Goal: Register for event/course

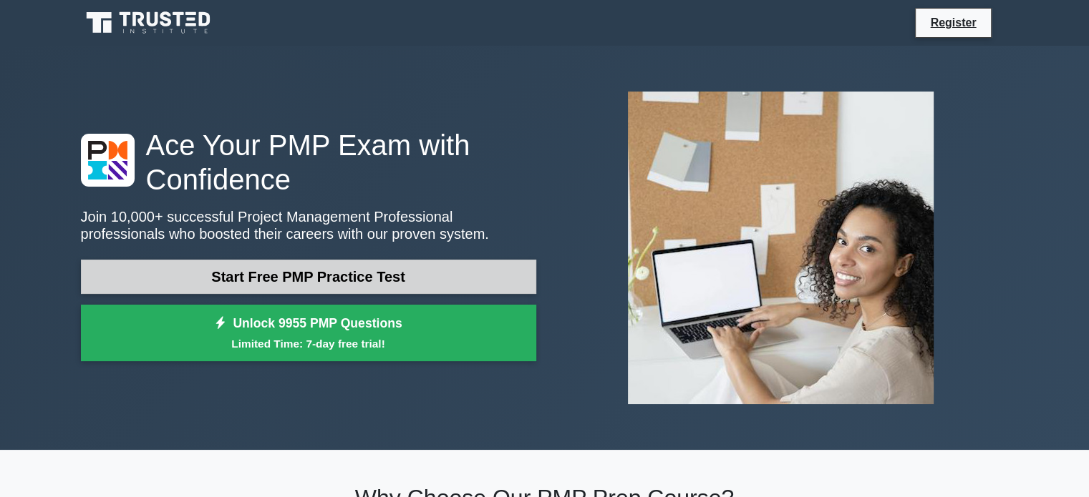
click at [293, 277] on link "Start Free PMP Practice Test" at bounding box center [308, 277] width 455 height 34
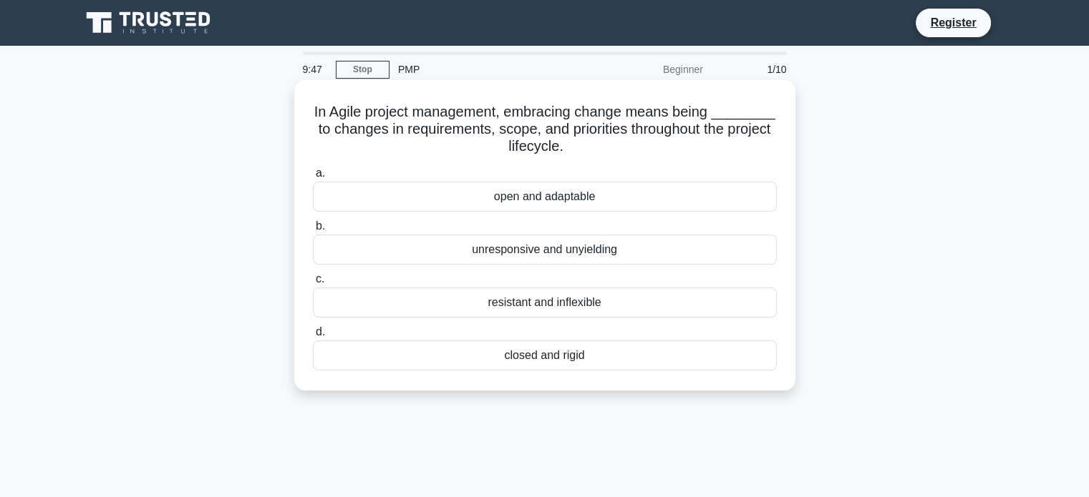
click at [521, 200] on div "open and adaptable" at bounding box center [545, 197] width 464 height 30
click at [313, 178] on input "a. open and adaptable" at bounding box center [313, 173] width 0 height 9
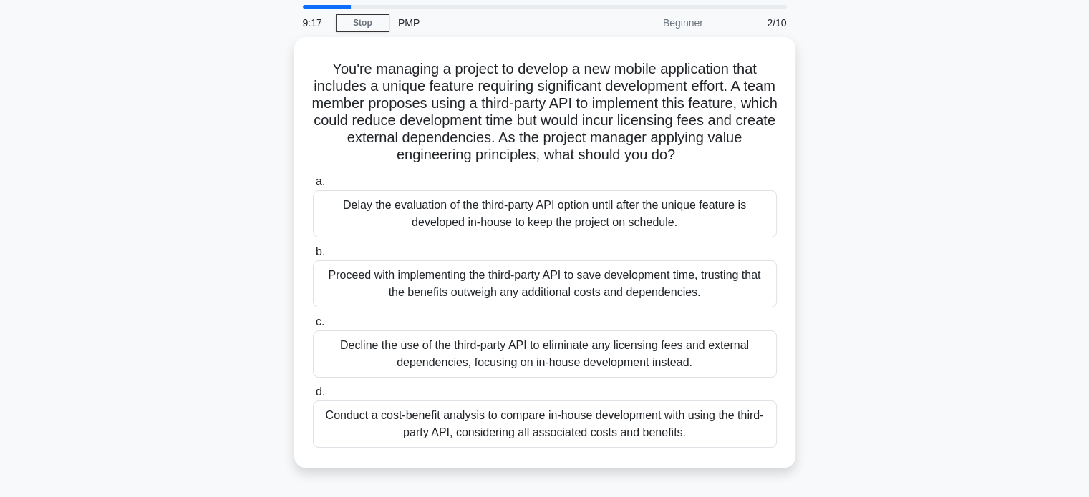
scroll to position [72, 0]
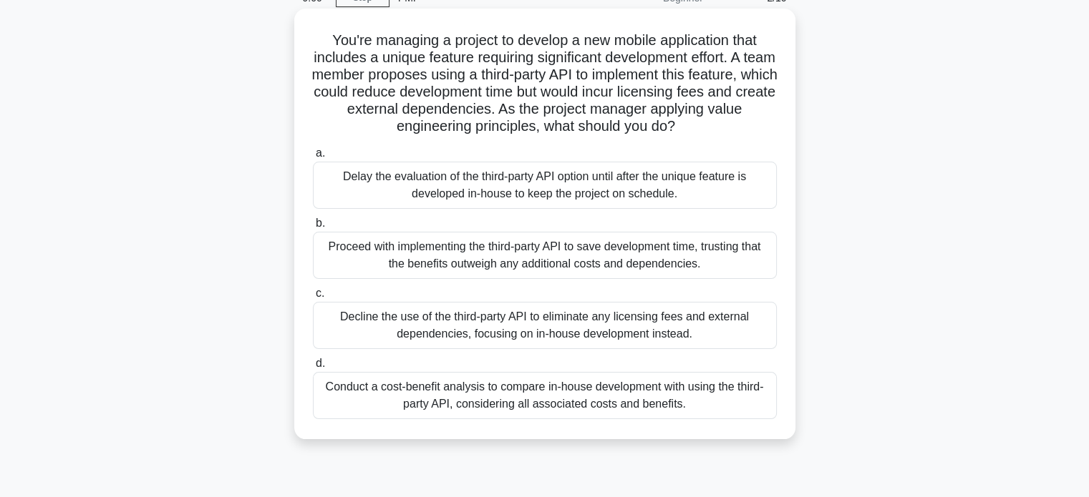
click at [515, 419] on div "Conduct a cost-benefit analysis to compare in-house development with using the …" at bounding box center [545, 395] width 464 height 47
click at [313, 369] on input "d. Conduct a cost-benefit analysis to compare in-house development with using t…" at bounding box center [313, 363] width 0 height 9
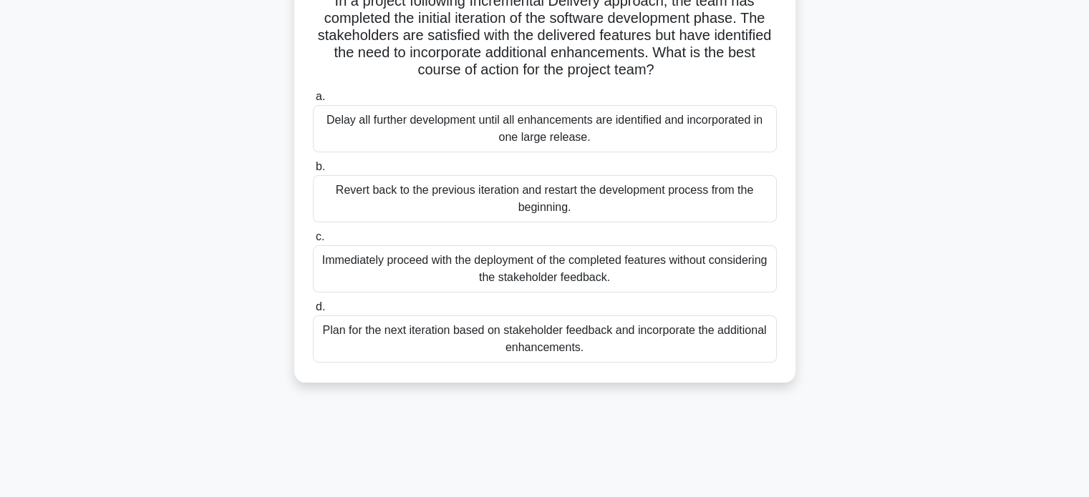
scroll to position [143, 0]
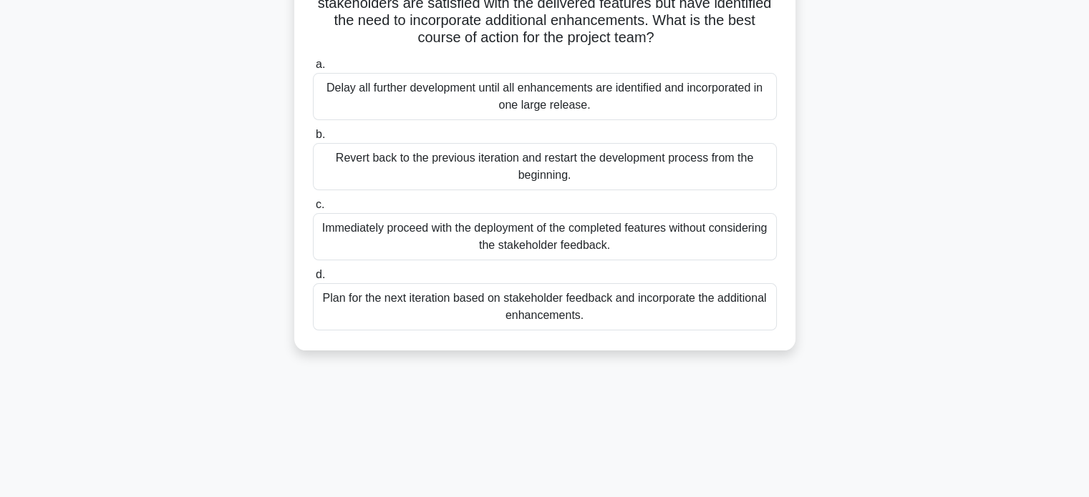
click at [507, 311] on div "Plan for the next iteration based on stakeholder feedback and incorporate the a…" at bounding box center [545, 306] width 464 height 47
click at [313, 280] on input "d. Plan for the next iteration based on stakeholder feedback and incorporate th…" at bounding box center [313, 275] width 0 height 9
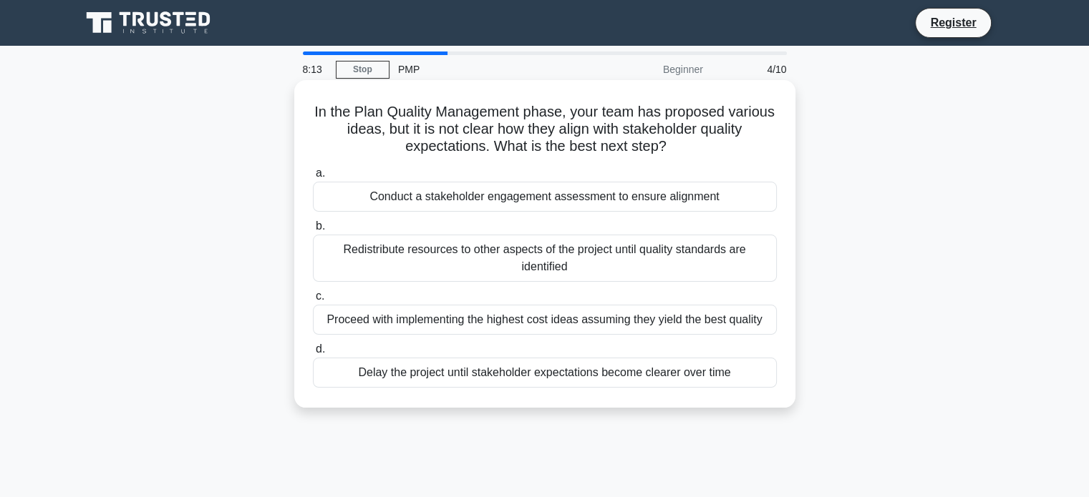
scroll to position [0, 0]
click at [436, 195] on div "Conduct a stakeholder engagement assessment to ensure alignment" at bounding box center [545, 197] width 464 height 30
click at [313, 178] on input "a. Conduct a stakeholder engagement assessment to ensure alignment" at bounding box center [313, 173] width 0 height 9
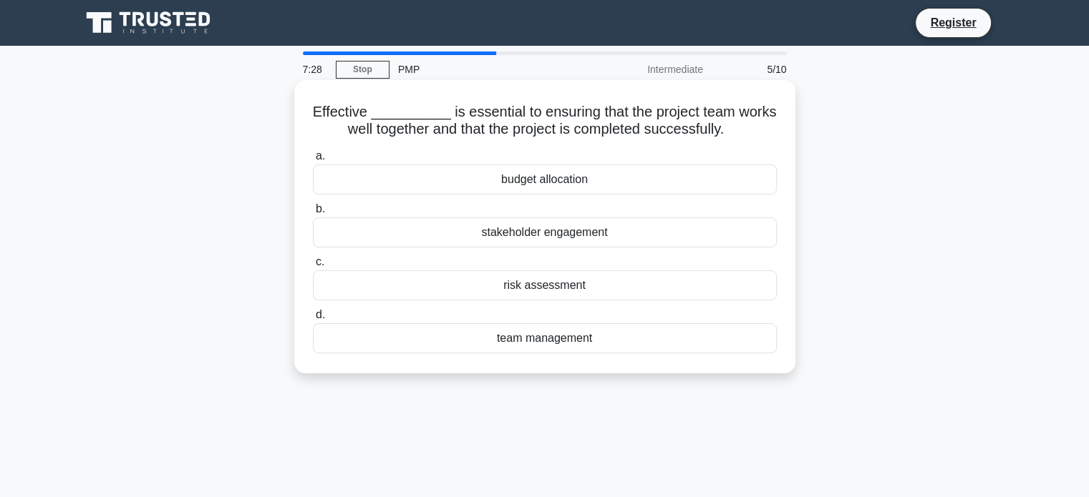
click at [552, 344] on div "team management" at bounding box center [545, 338] width 464 height 30
click at [313, 320] on input "d. team management" at bounding box center [313, 315] width 0 height 9
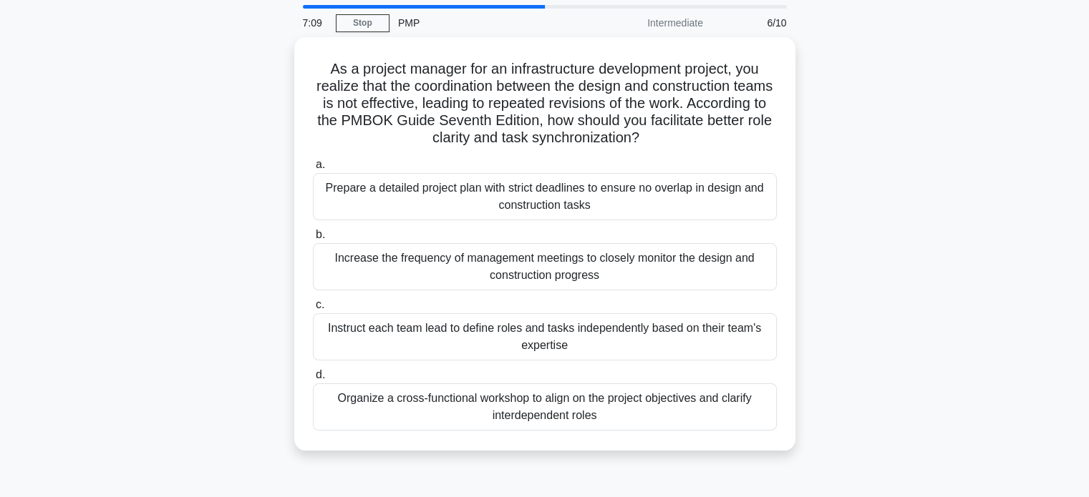
scroll to position [72, 0]
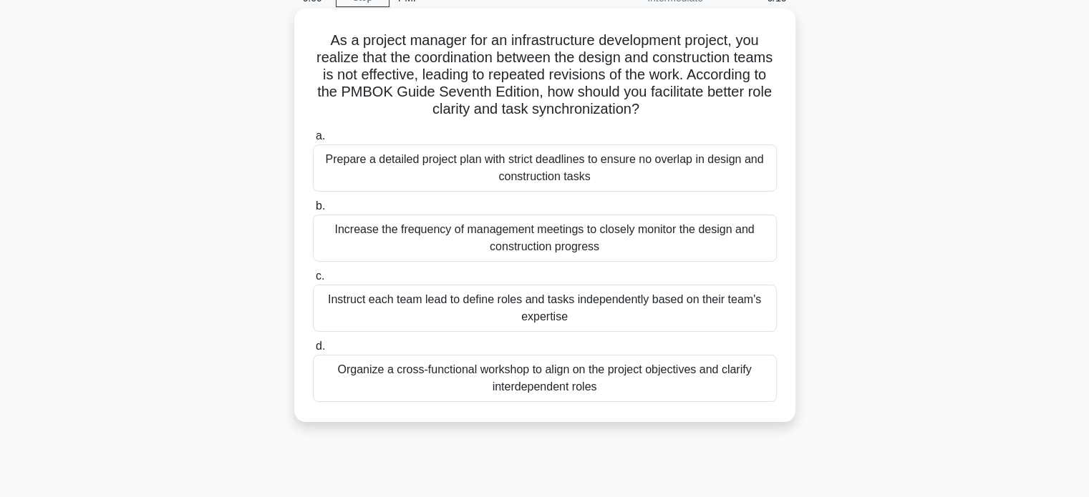
click at [559, 394] on div "Organize a cross-functional workshop to align on the project objectives and cla…" at bounding box center [545, 378] width 464 height 47
click at [313, 351] on input "d. Organize a cross-functional workshop to align on the project objectives and …" at bounding box center [313, 346] width 0 height 9
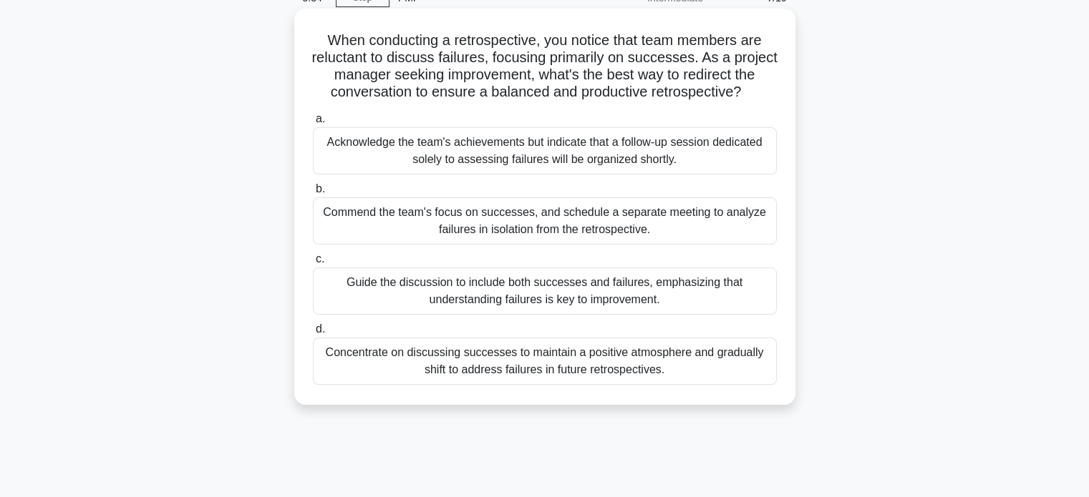
click at [532, 293] on div "Guide the discussion to include both successes and failures, emphasizing that u…" at bounding box center [545, 291] width 464 height 47
click at [313, 264] on input "c. Guide the discussion to include both successes and failures, emphasizing tha…" at bounding box center [313, 259] width 0 height 9
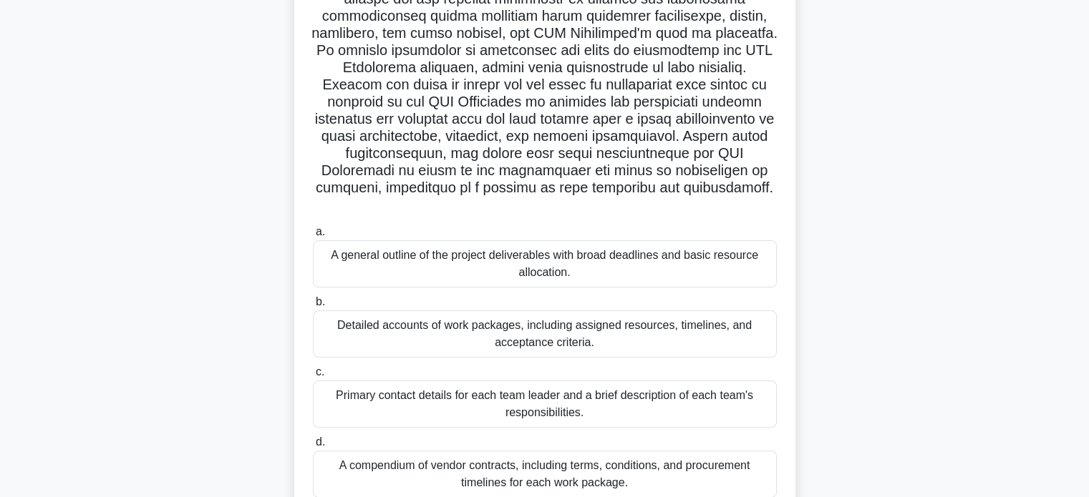
scroll to position [260, 0]
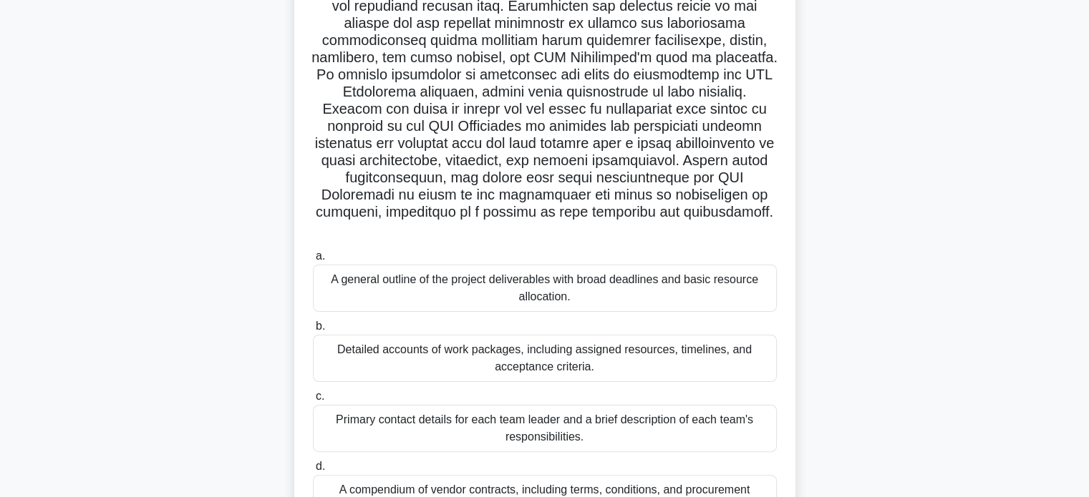
click at [562, 363] on div "Detailed accounts of work packages, including assigned resources, timelines, an…" at bounding box center [545, 358] width 464 height 47
click at [313, 331] on input "b. Detailed accounts of work packages, including assigned resources, timelines,…" at bounding box center [313, 326] width 0 height 9
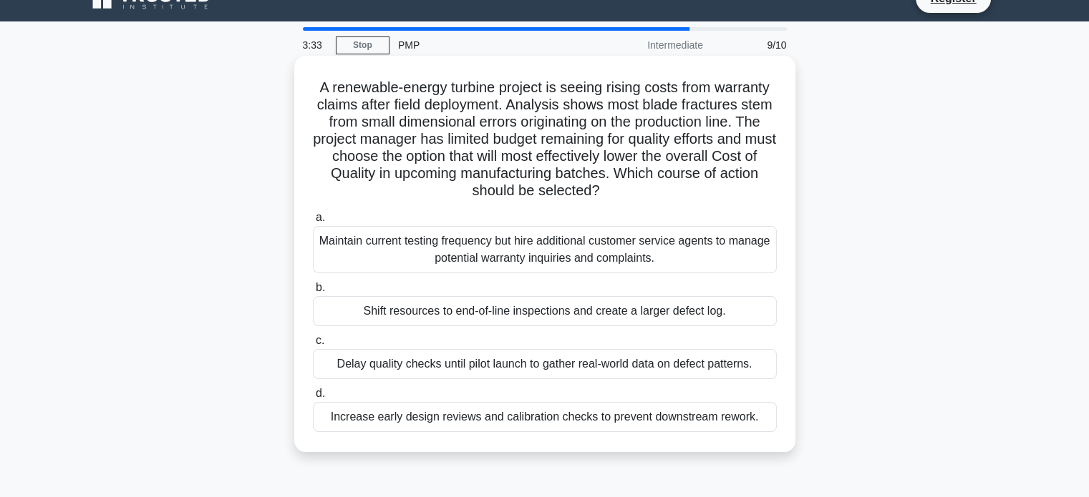
scroll to position [0, 0]
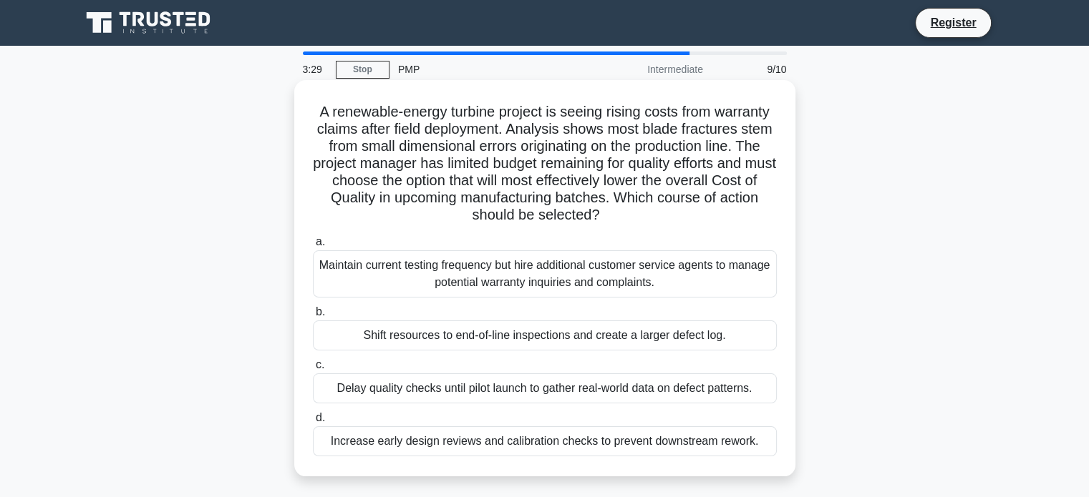
click at [522, 448] on div "Increase early design reviews and calibration checks to prevent downstream rewo…" at bounding box center [545, 442] width 464 height 30
click at [313, 423] on input "d. Increase early design reviews and calibration checks to prevent downstream r…" at bounding box center [313, 418] width 0 height 9
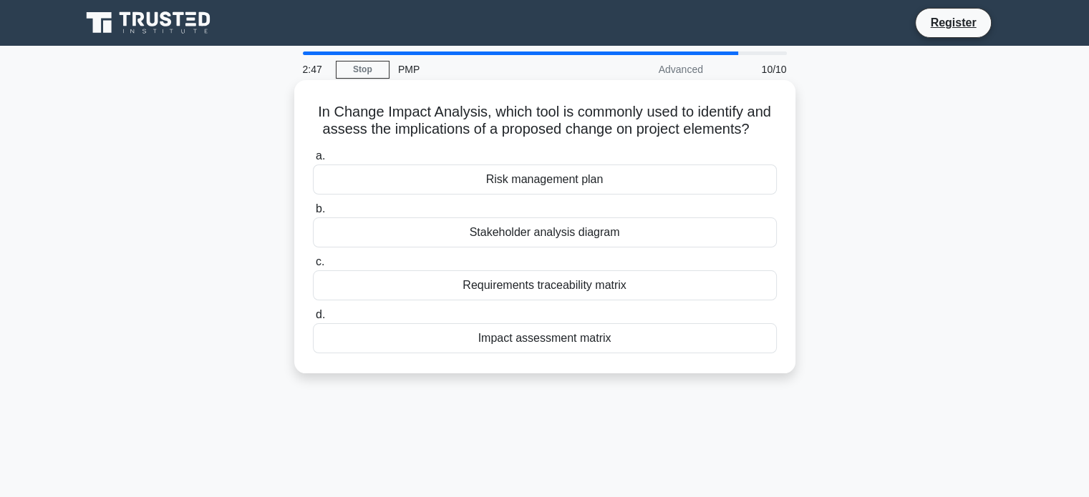
click at [602, 343] on div "Impact assessment matrix" at bounding box center [545, 338] width 464 height 30
click at [313, 320] on input "d. Impact assessment matrix" at bounding box center [313, 315] width 0 height 9
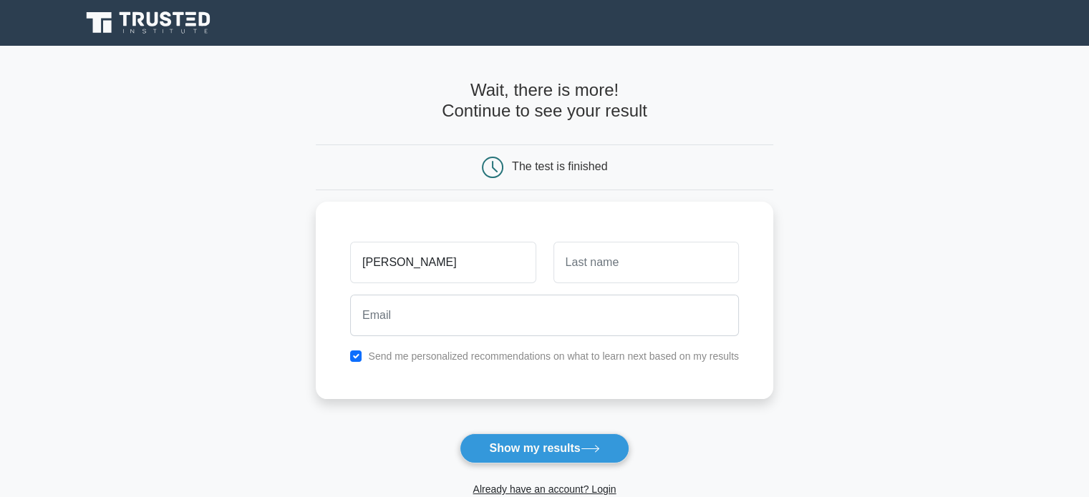
type input "RAFAEL"
type input "CORREIA MAURICIO"
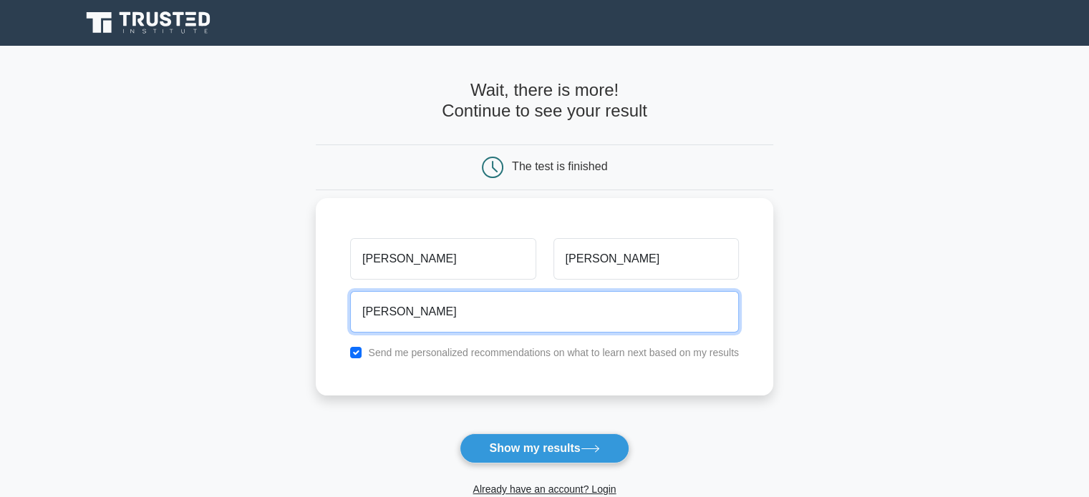
type input "rafaelcorreiamauricio@gmail.com"
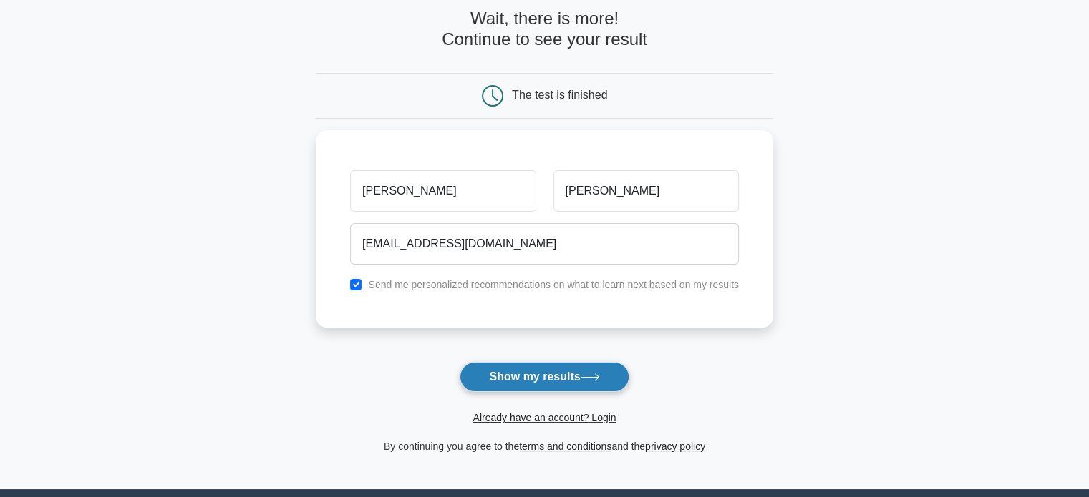
click at [522, 374] on button "Show my results" at bounding box center [543, 377] width 169 height 30
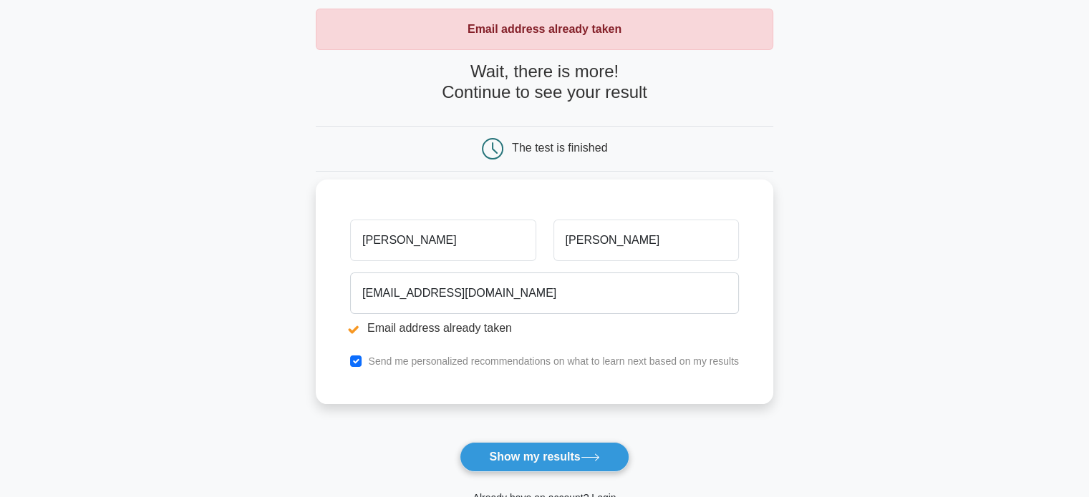
scroll to position [143, 0]
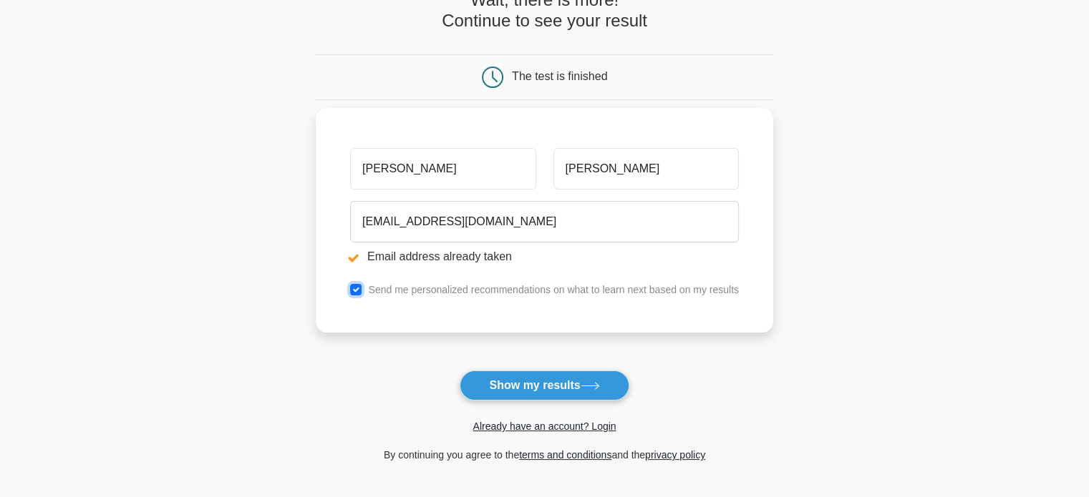
click at [351, 288] on input "checkbox" at bounding box center [355, 289] width 11 height 11
checkbox input "false"
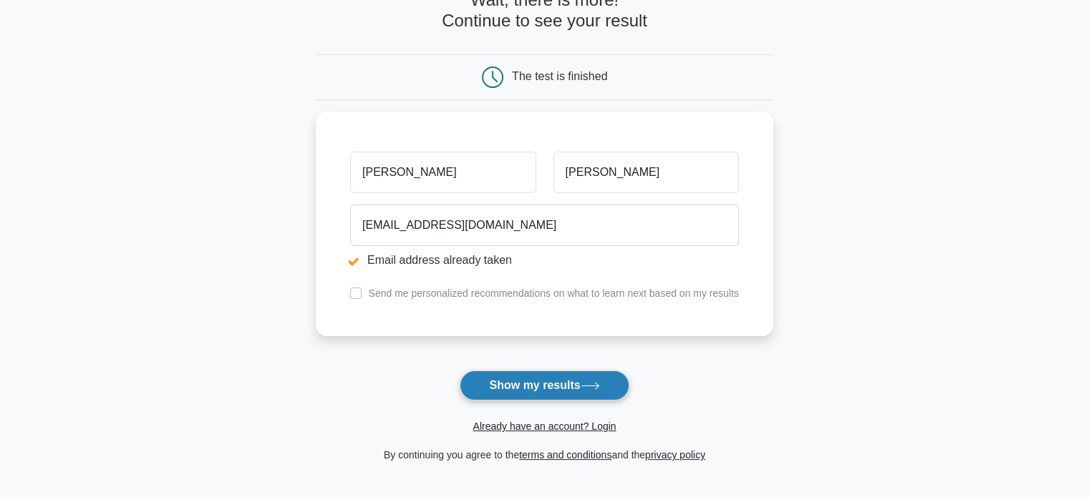
click at [505, 381] on button "Show my results" at bounding box center [543, 386] width 169 height 30
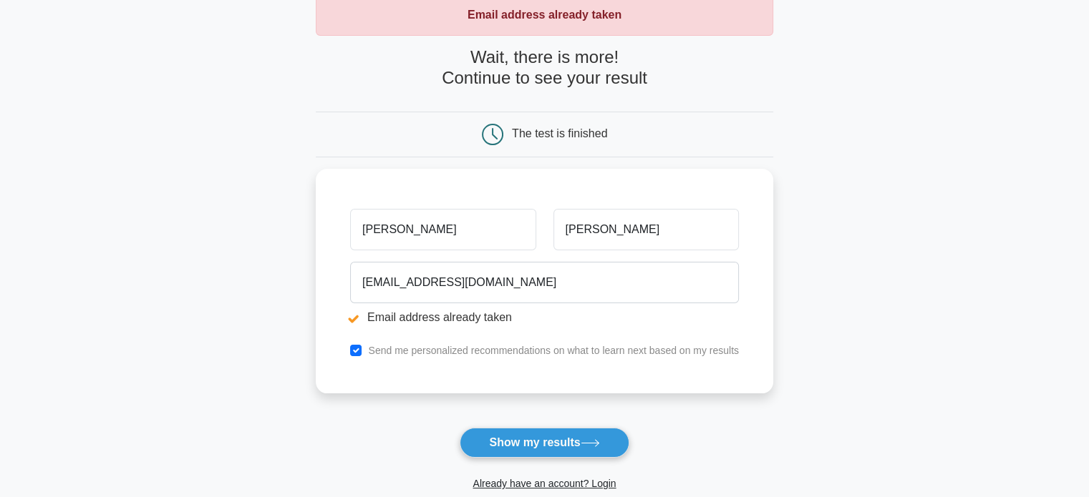
scroll to position [14, 0]
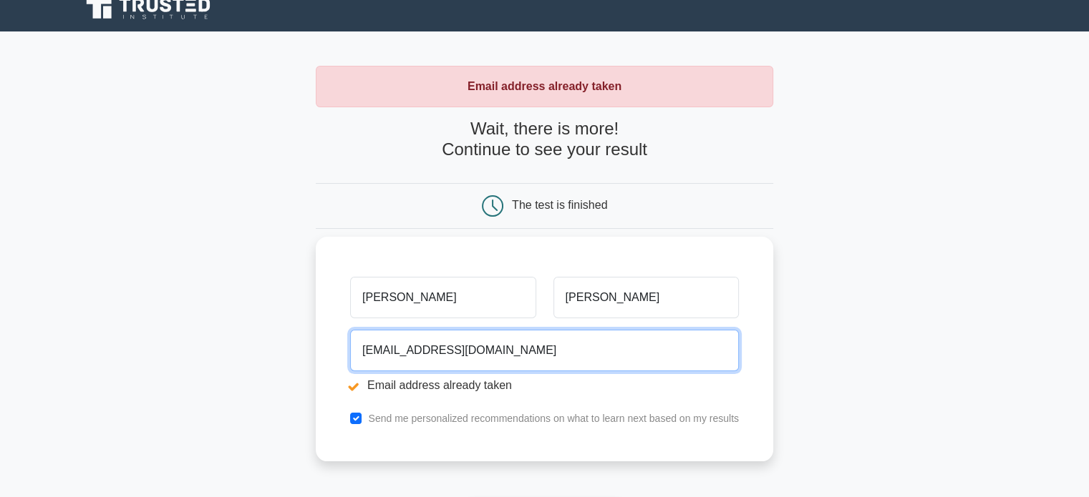
click at [563, 346] on input "[EMAIL_ADDRESS][DOMAIN_NAME]" at bounding box center [544, 351] width 389 height 42
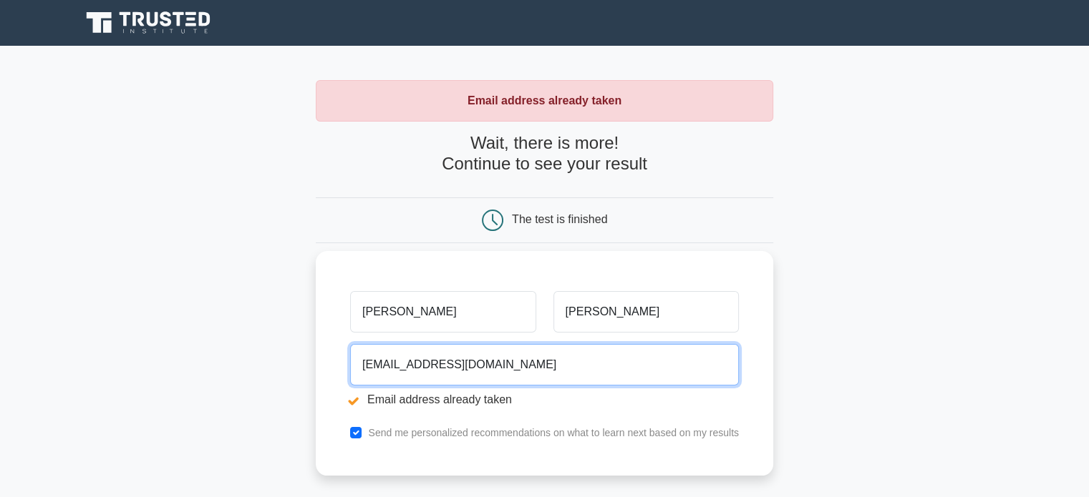
scroll to position [0, 0]
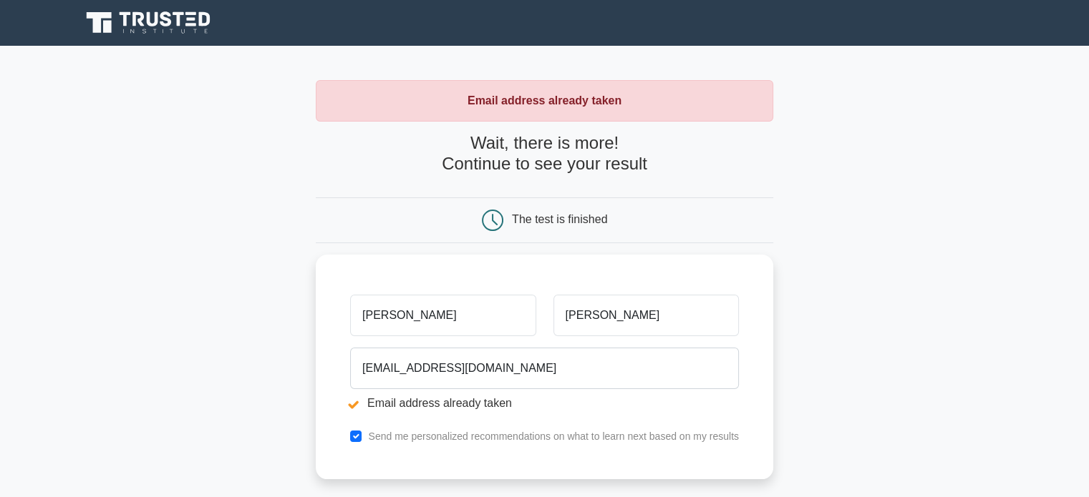
click at [875, 286] on main "Email address already taken Wait, there is more! Continue to see your result Th…" at bounding box center [544, 343] width 1089 height 595
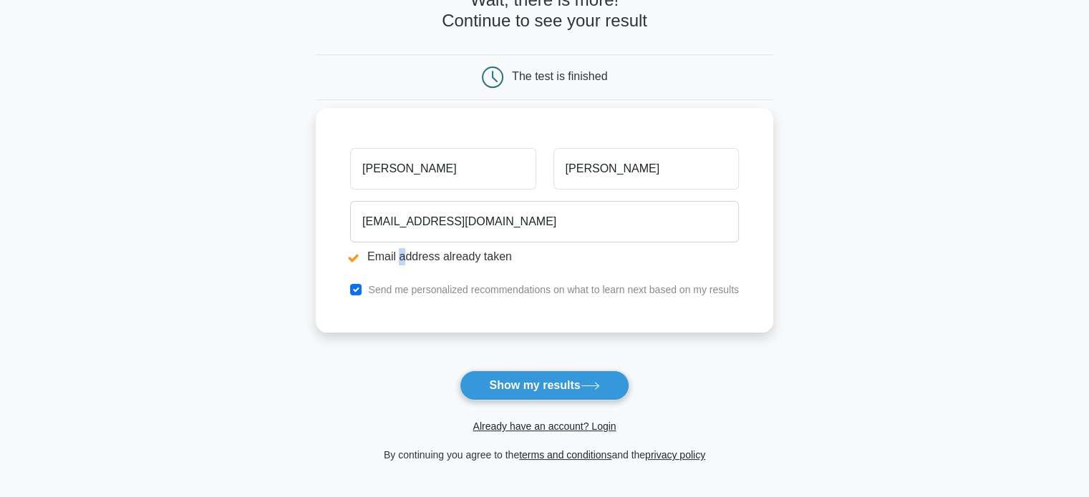
click at [401, 257] on li "Email address already taken" at bounding box center [544, 256] width 389 height 17
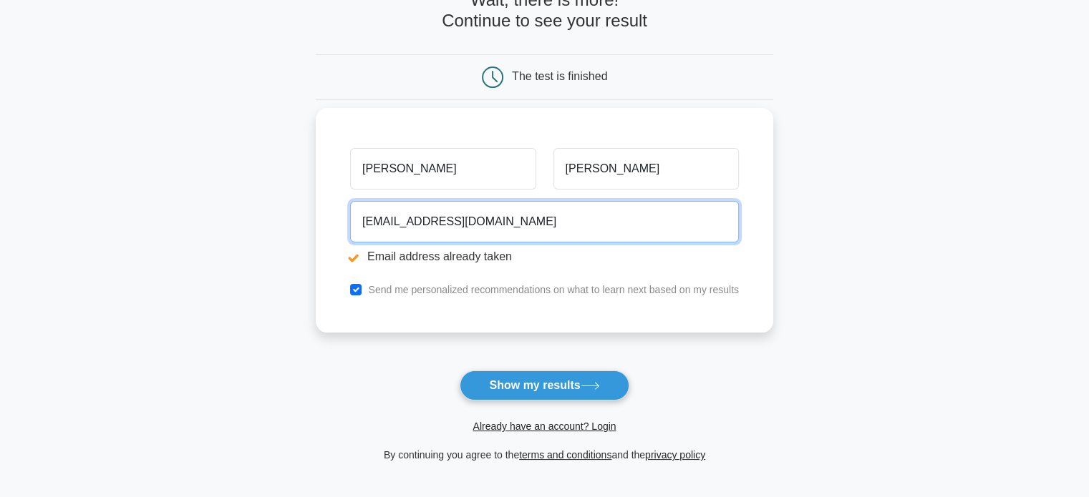
click at [535, 220] on input "rafaelcorreiamauricio@gmail.com" at bounding box center [544, 222] width 389 height 42
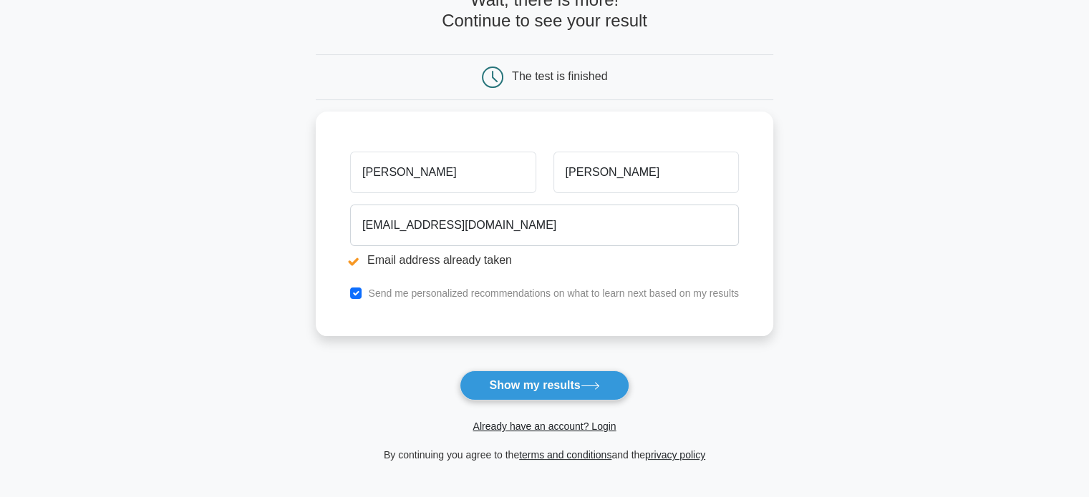
click at [804, 288] on main "Email address already taken Wait, there is more! Continue to see your result Th…" at bounding box center [544, 200] width 1089 height 595
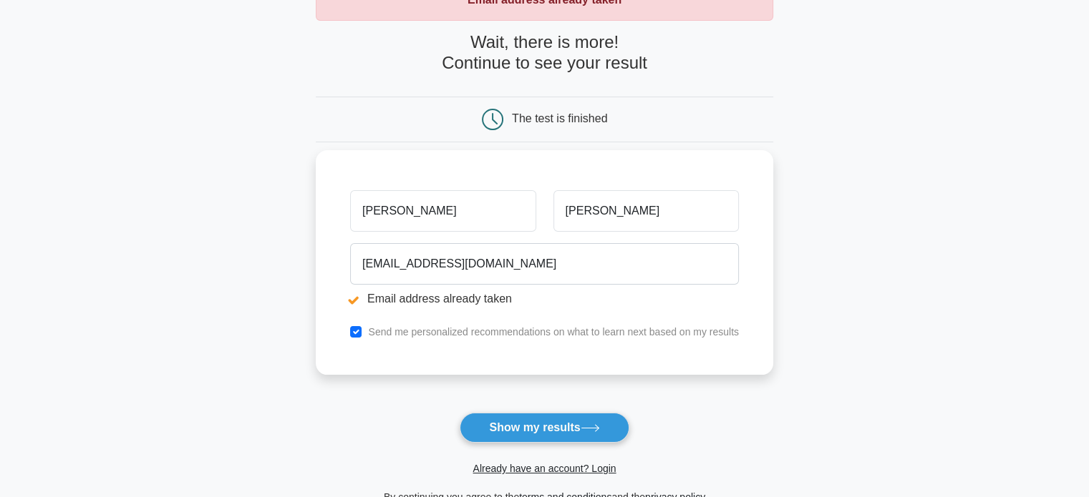
scroll to position [0, 0]
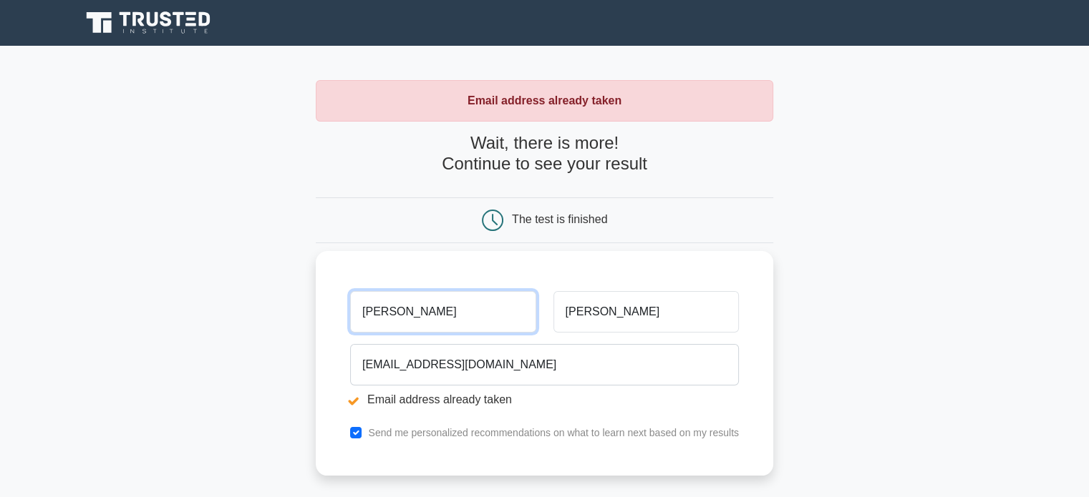
click at [474, 315] on input "RAFAEL" at bounding box center [442, 312] width 185 height 42
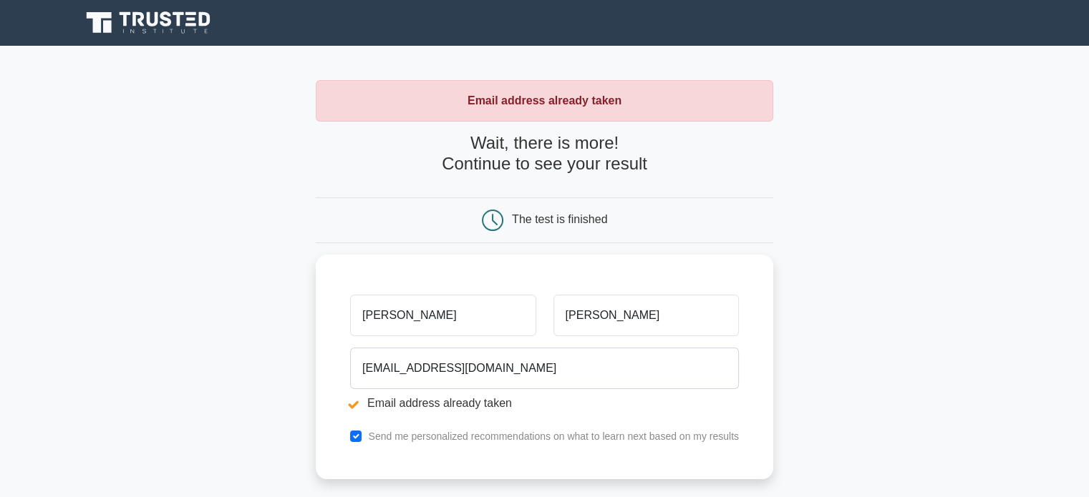
click at [853, 286] on main "Email address already taken Wait, there is more! Continue to see your result Th…" at bounding box center [544, 343] width 1089 height 595
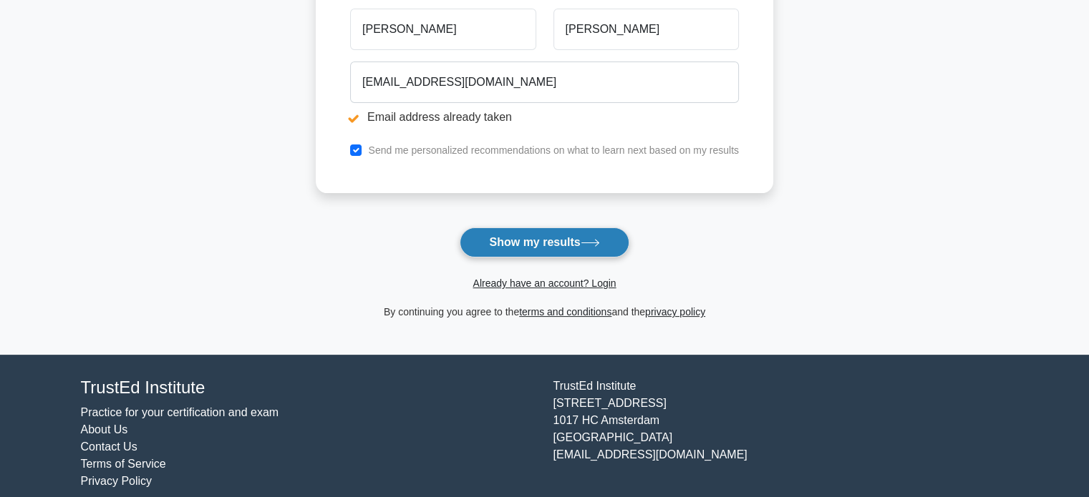
click at [542, 249] on button "Show my results" at bounding box center [543, 243] width 169 height 30
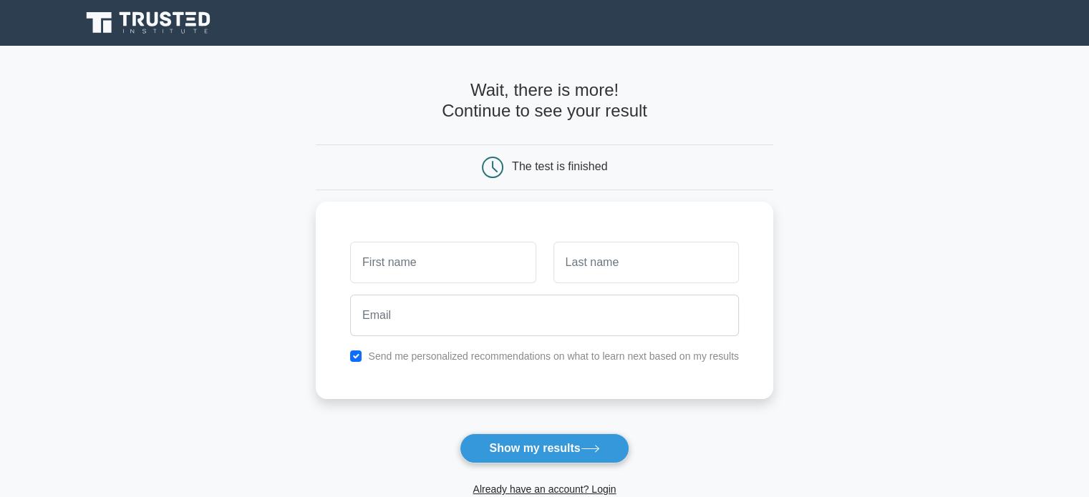
click at [154, 15] on icon at bounding box center [149, 22] width 137 height 27
